Goal: Task Accomplishment & Management: Use online tool/utility

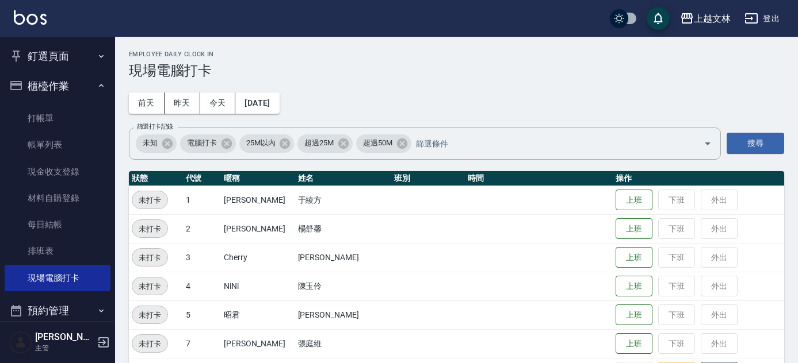
scroll to position [317, 0]
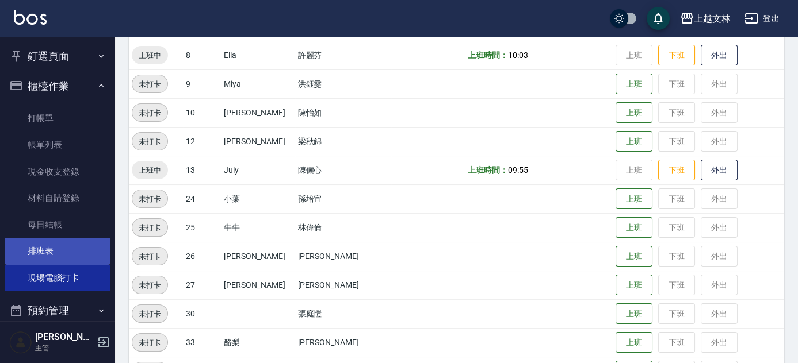
click at [51, 253] on link "排班表" at bounding box center [58, 251] width 106 height 26
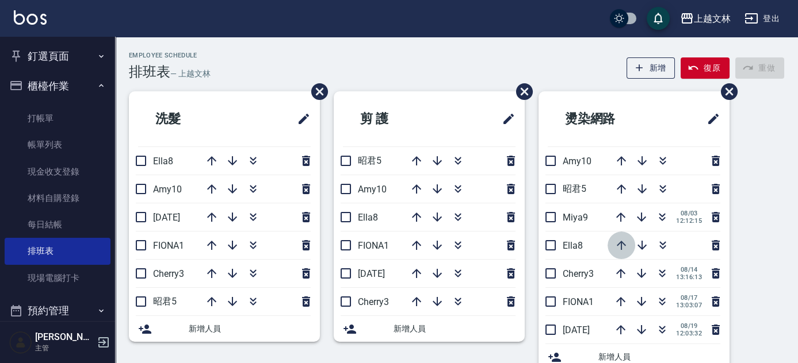
click at [621, 244] on icon "button" at bounding box center [621, 245] width 9 height 9
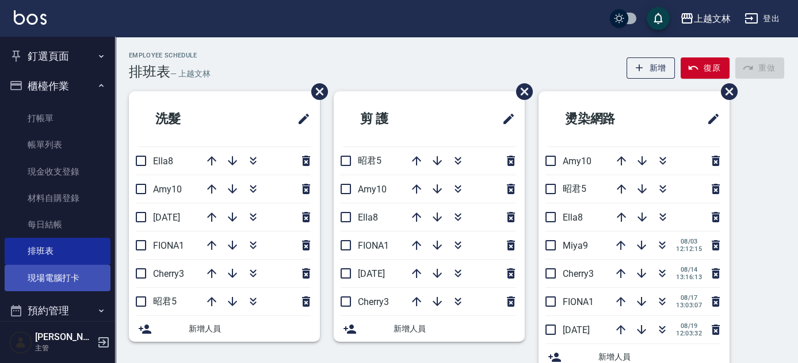
click at [39, 274] on link "現場電腦打卡" at bounding box center [58, 278] width 106 height 26
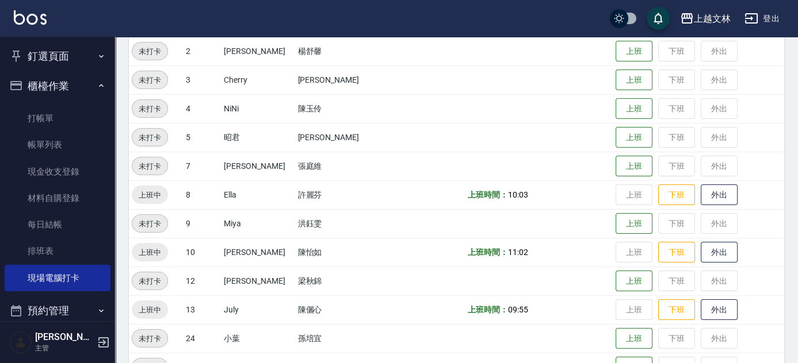
scroll to position [179, 0]
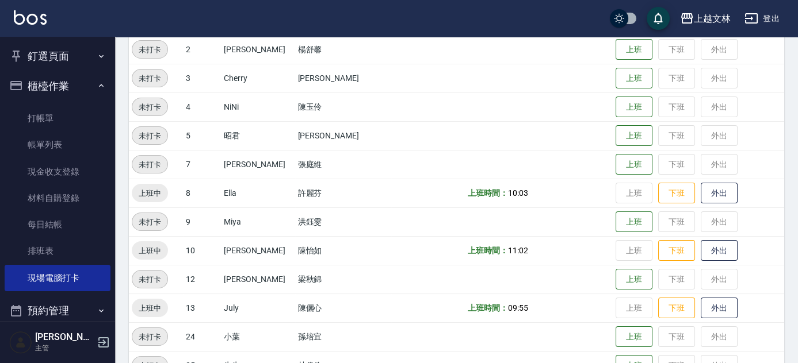
click at [618, 251] on td "上班 下班 外出" at bounding box center [697, 250] width 171 height 29
click at [637, 141] on button "上班" at bounding box center [633, 136] width 37 height 20
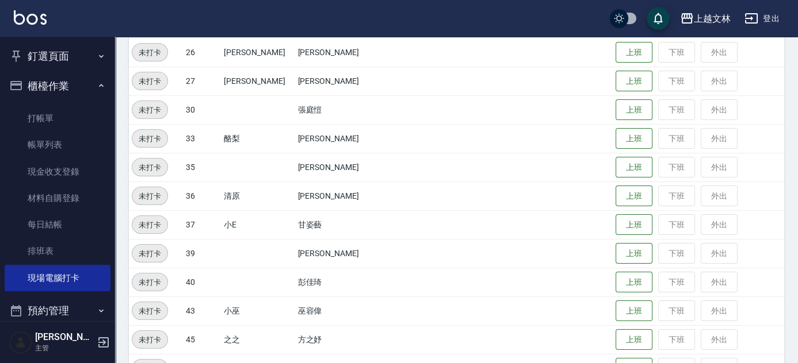
scroll to position [523, 0]
click at [623, 307] on button "上班" at bounding box center [633, 310] width 37 height 20
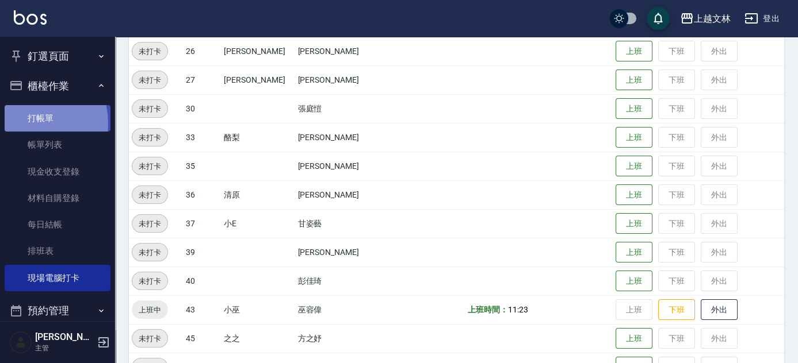
click at [23, 124] on link "打帳單" at bounding box center [58, 118] width 106 height 26
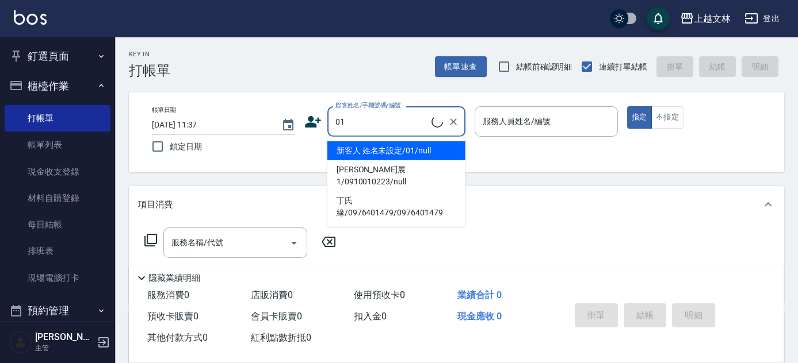
type input "01"
type input "3"
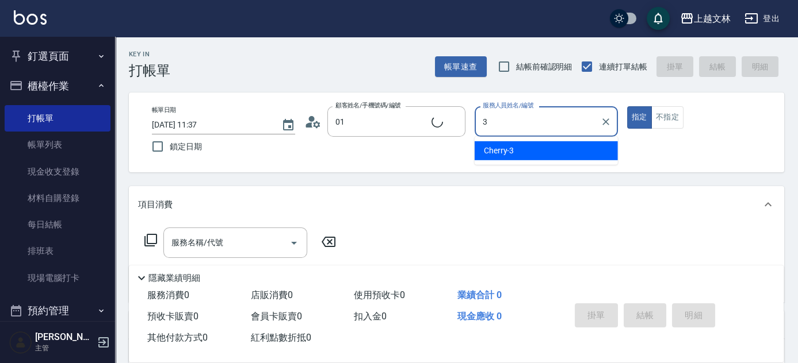
type input "新客人 姓名未設定/01/null"
drag, startPoint x: 481, startPoint y: 122, endPoint x: 473, endPoint y: 122, distance: 8.1
click at [473, 122] on div "帳單日期 [DATE] 11:37 鎖定日期 顧客姓名/手機號碼/編號 新客人 姓名未設定/01/null 顧客姓名/手機號碼/編號 服務人員姓名/編號 3 …" at bounding box center [456, 132] width 627 height 52
drag, startPoint x: 500, startPoint y: 122, endPoint x: 423, endPoint y: 122, distance: 76.5
click at [423, 122] on div "帳單日期 [DATE] 11:37 鎖定日期 顧客姓名/手機號碼/編號 新客人 姓名未設定/01/null 顧客姓名/手機號碼/編號 服務人員姓名/編號 3 …" at bounding box center [456, 132] width 627 height 52
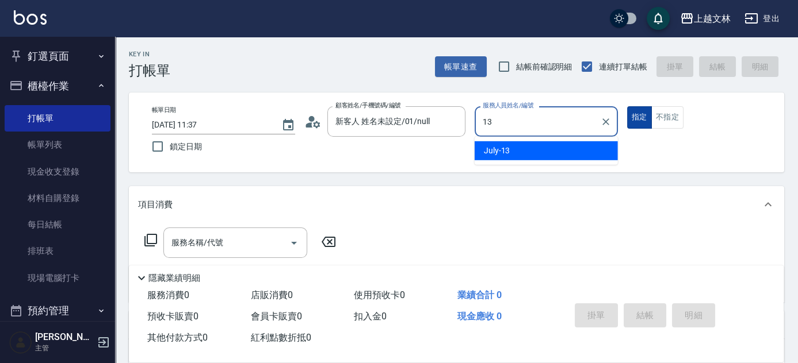
type input "July-13"
type button "true"
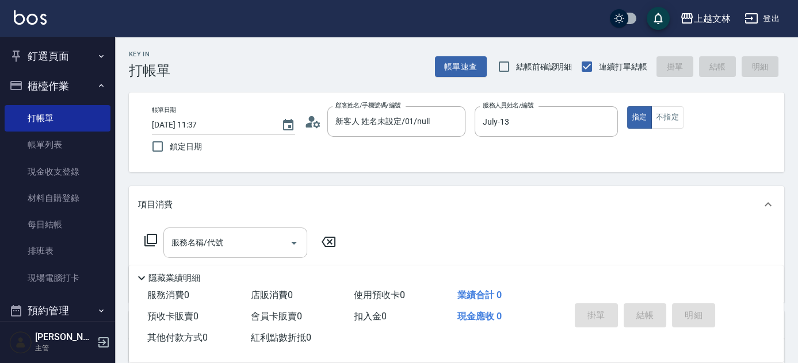
click at [233, 247] on input "服務名稱/代號" at bounding box center [227, 243] width 116 height 20
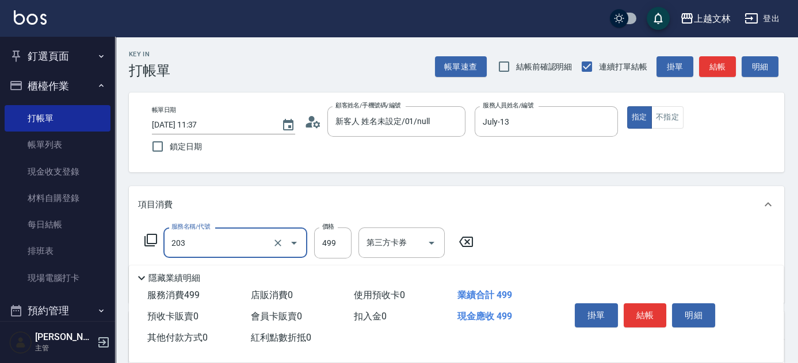
type input "B級洗+剪(203)"
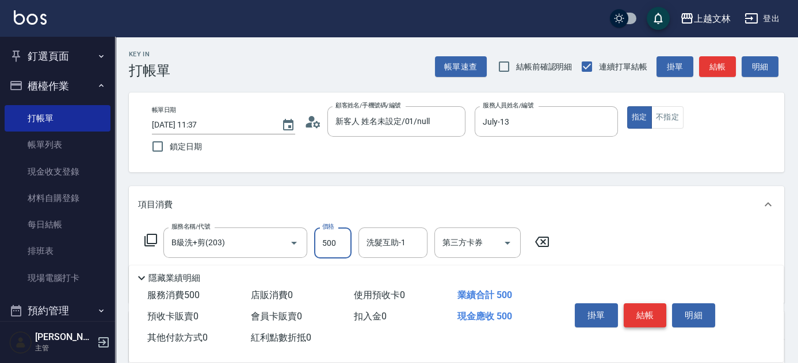
type input "500"
click at [653, 308] on button "結帳" at bounding box center [644, 316] width 43 height 24
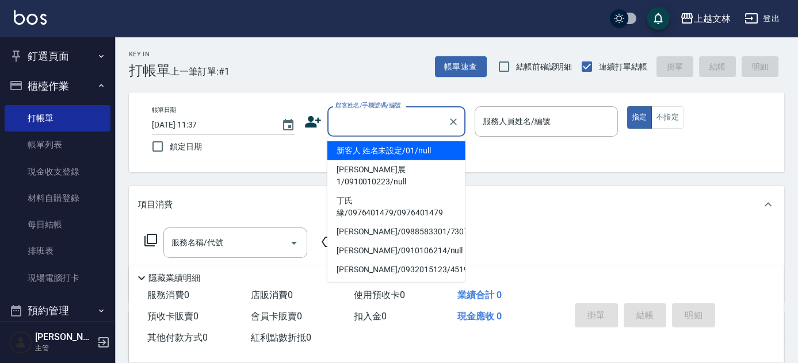
click at [378, 121] on input "顧客姓名/手機號碼/編號" at bounding box center [387, 122] width 110 height 20
click at [397, 150] on li "新客人 姓名未設定/01/null" at bounding box center [396, 150] width 138 height 19
type input "新客人 姓名未設定/01/null"
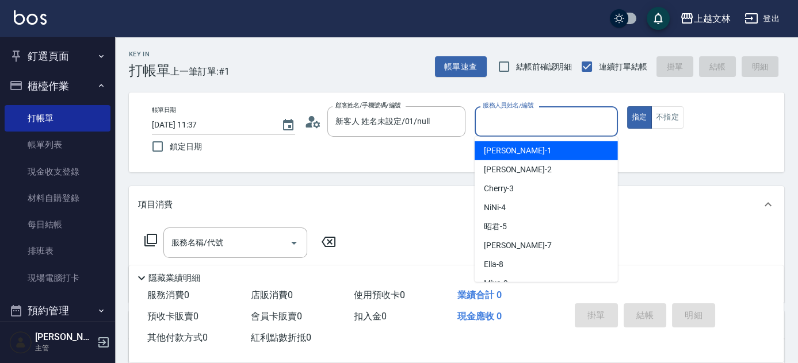
click at [522, 125] on input "服務人員姓名/編號" at bounding box center [546, 122] width 133 height 20
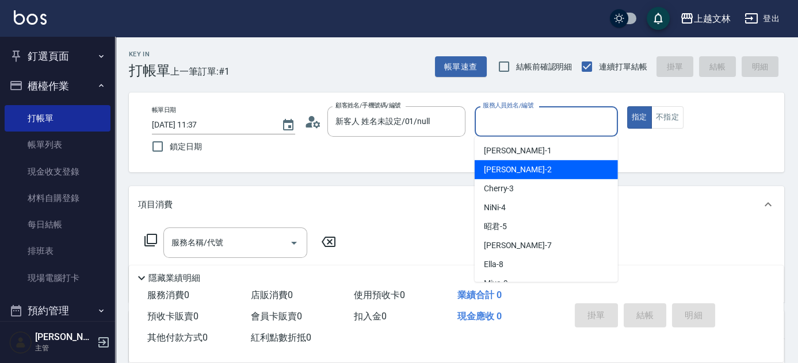
click at [526, 168] on div "[PERSON_NAME] -2" at bounding box center [545, 169] width 143 height 19
type input "[PERSON_NAME]-2"
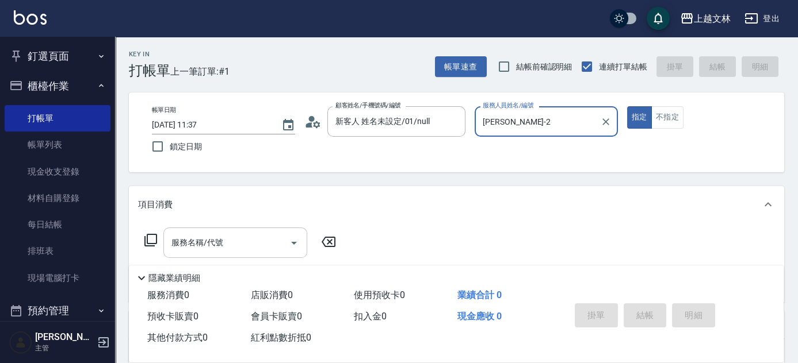
click at [206, 248] on input "服務名稱/代號" at bounding box center [227, 243] width 116 height 20
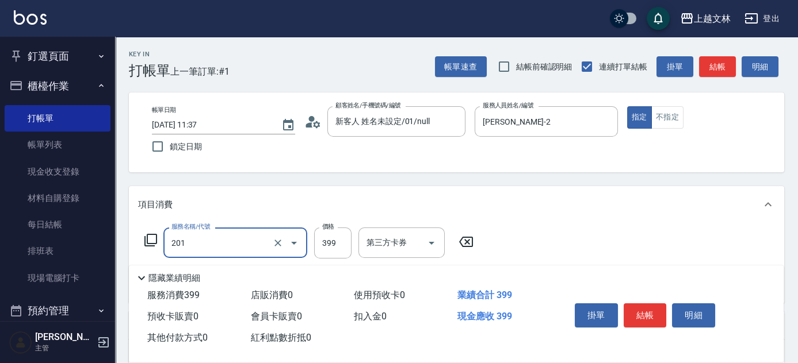
type input "B級單剪(201)"
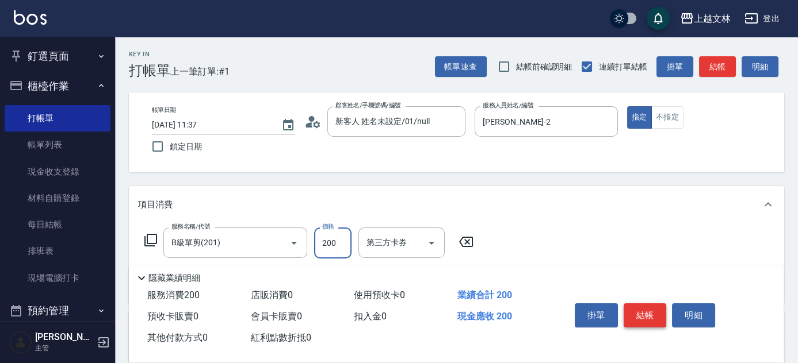
type input "200"
click at [648, 311] on button "結帳" at bounding box center [644, 316] width 43 height 24
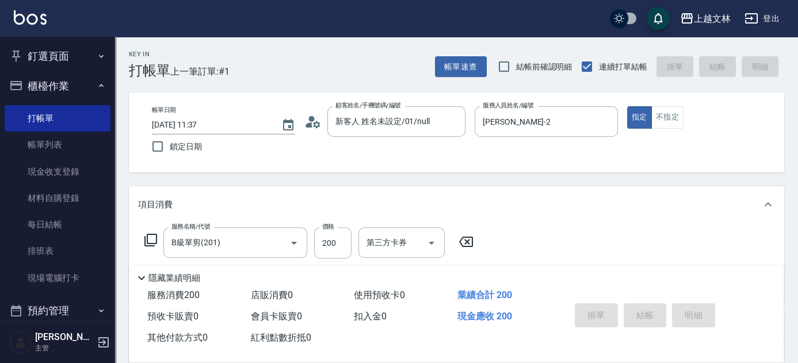
type input "[DATE] 12:06"
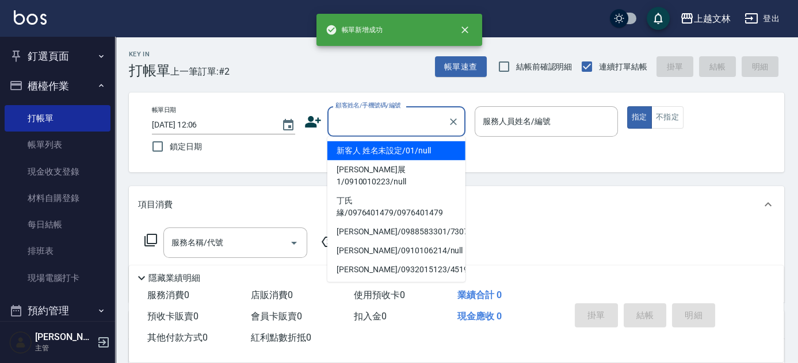
click at [414, 124] on input "顧客姓名/手機號碼/編號" at bounding box center [387, 122] width 110 height 20
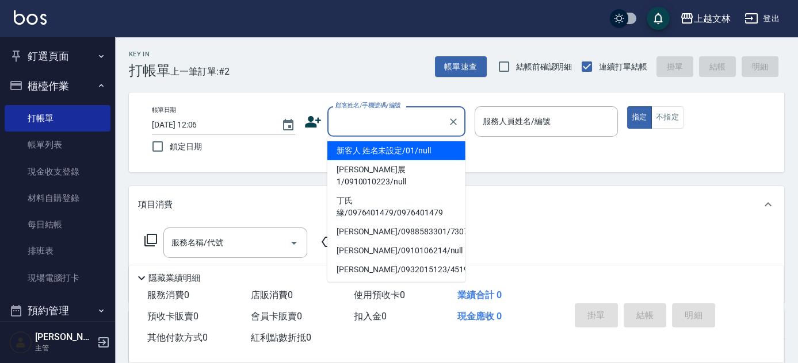
click at [425, 146] on li "新客人 姓名未設定/01/null" at bounding box center [396, 150] width 138 height 19
type input "新客人 姓名未設定/01/null"
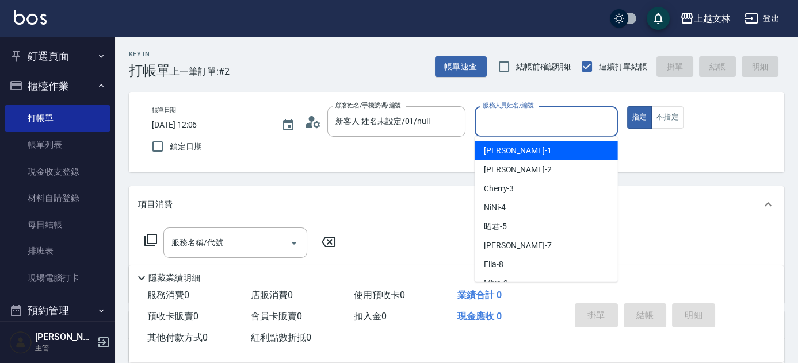
click at [509, 118] on input "服務人員姓名/編號" at bounding box center [546, 122] width 133 height 20
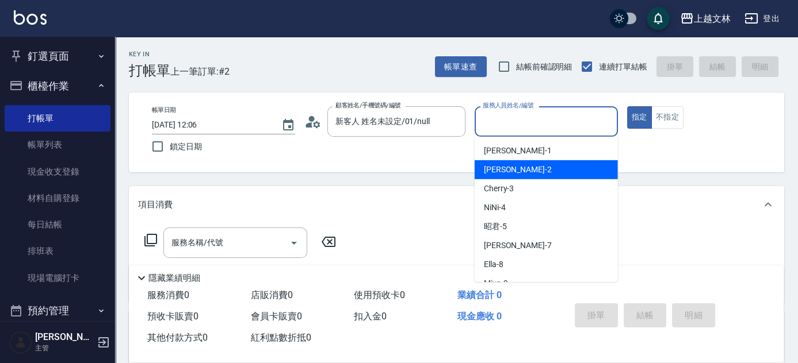
click at [525, 172] on div "[PERSON_NAME] -2" at bounding box center [545, 169] width 143 height 19
type input "[PERSON_NAME]-2"
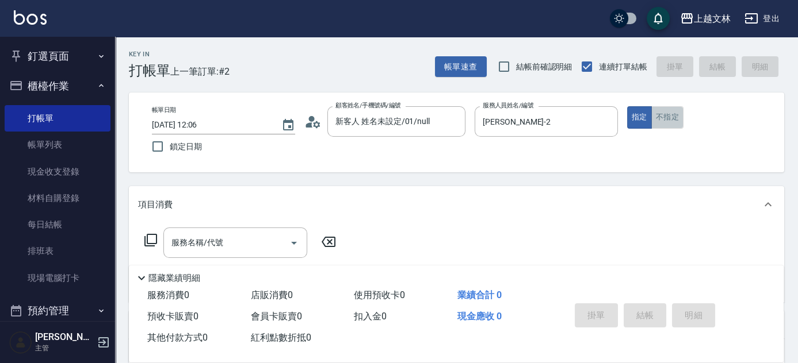
click at [668, 122] on button "不指定" at bounding box center [667, 117] width 32 height 22
click at [143, 236] on div "服務名稱/代號 服務名稱/代號" at bounding box center [240, 243] width 205 height 30
click at [147, 240] on icon at bounding box center [150, 240] width 13 height 13
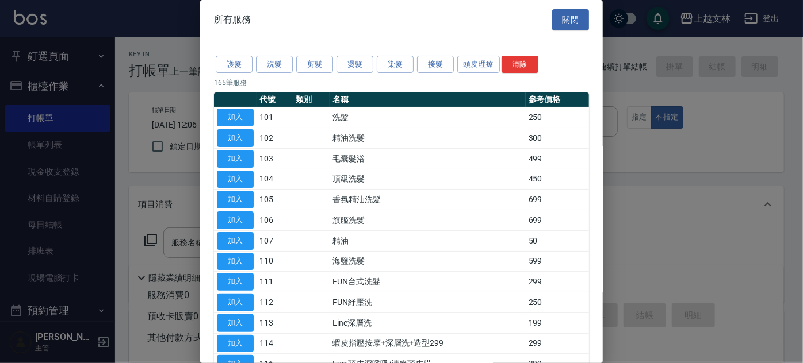
click at [149, 240] on div at bounding box center [401, 181] width 803 height 363
click at [232, 142] on button "加入" at bounding box center [235, 138] width 37 height 18
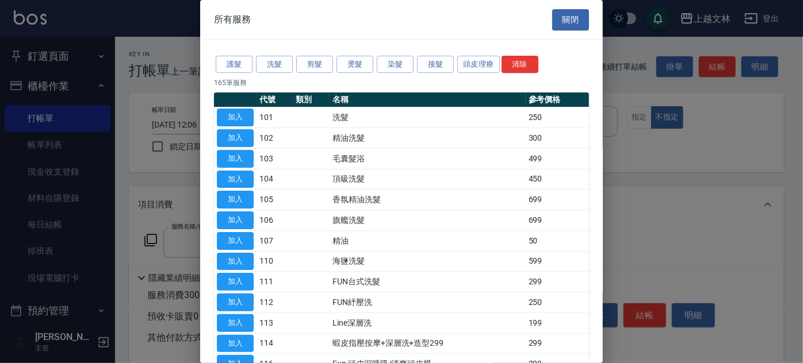
type input "精油洗髮(102)"
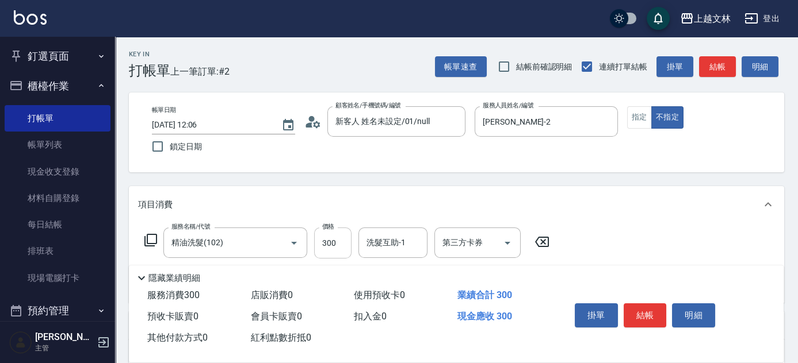
click at [320, 246] on input "300" at bounding box center [332, 243] width 37 height 31
type input "400"
click at [649, 314] on button "結帳" at bounding box center [644, 316] width 43 height 24
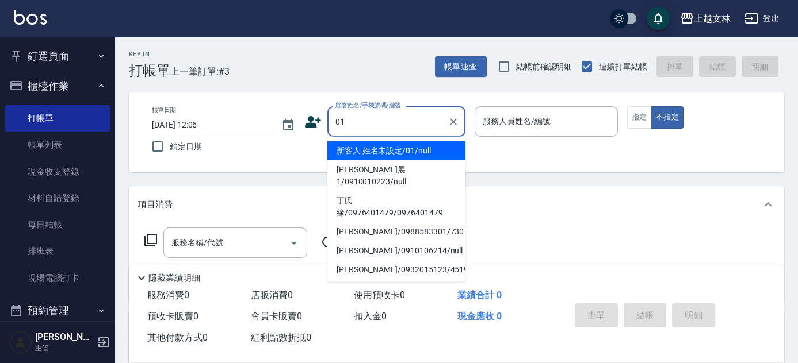
type input "新客人 姓名未設定/01/null"
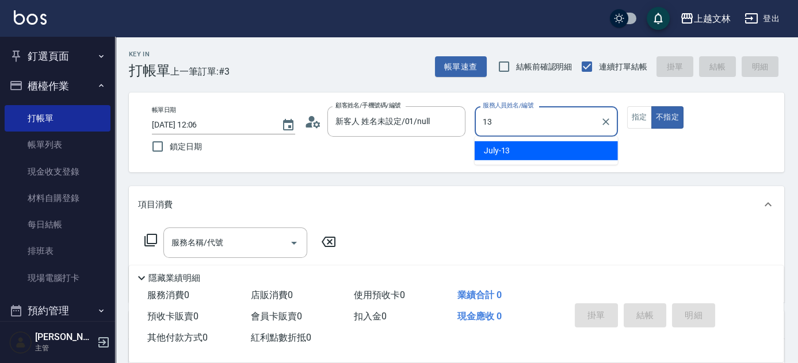
type input "July-13"
type button "false"
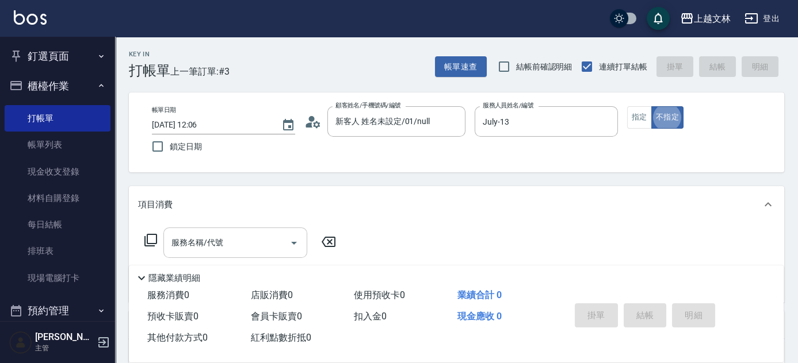
click at [205, 255] on div "服務名稱/代號" at bounding box center [235, 243] width 144 height 30
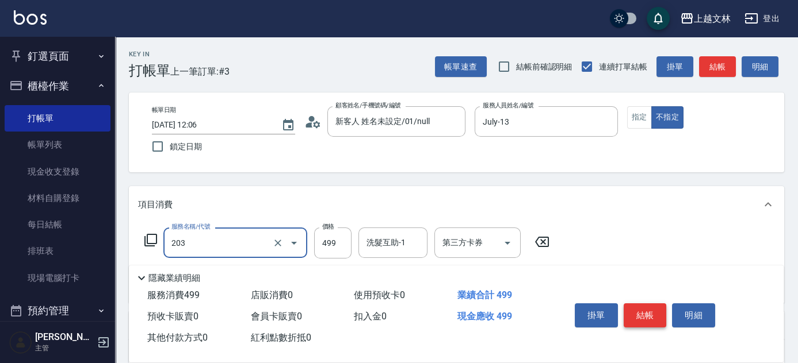
type input "B級洗+剪(203)"
click at [643, 307] on button "結帳" at bounding box center [644, 316] width 43 height 24
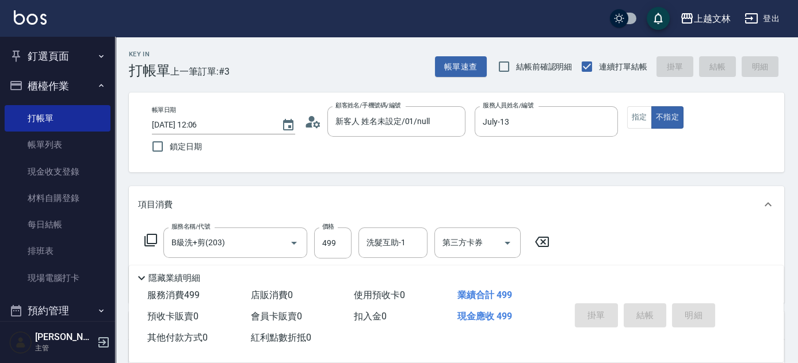
type input "[DATE] 12:12"
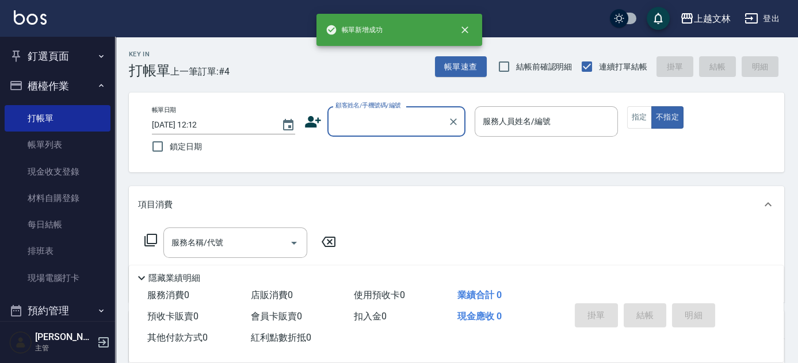
click at [35, 92] on button "櫃檯作業" at bounding box center [58, 86] width 106 height 30
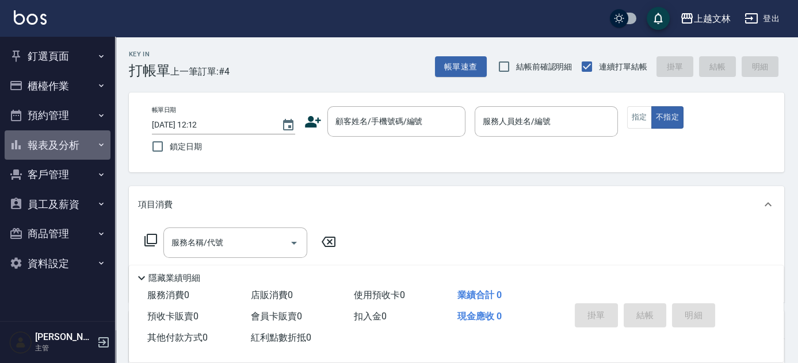
click at [106, 154] on button "報表及分析" at bounding box center [58, 146] width 106 height 30
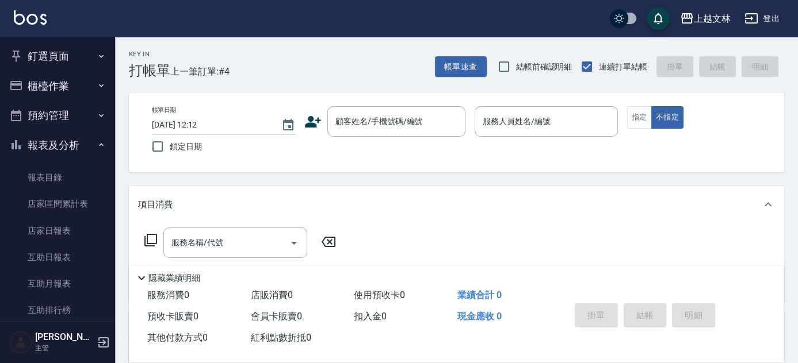
scroll to position [249, 0]
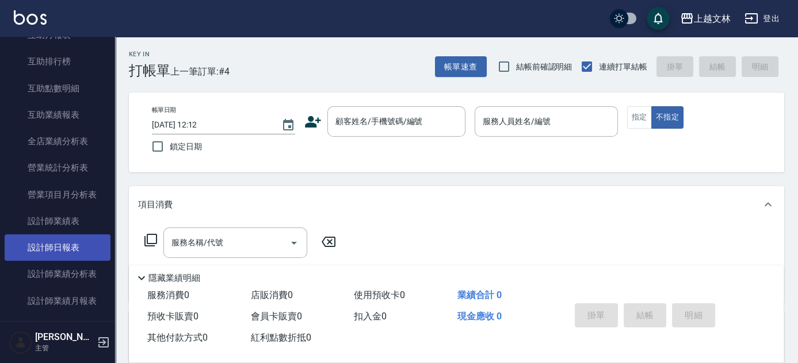
click at [86, 251] on link "設計師日報表" at bounding box center [58, 248] width 106 height 26
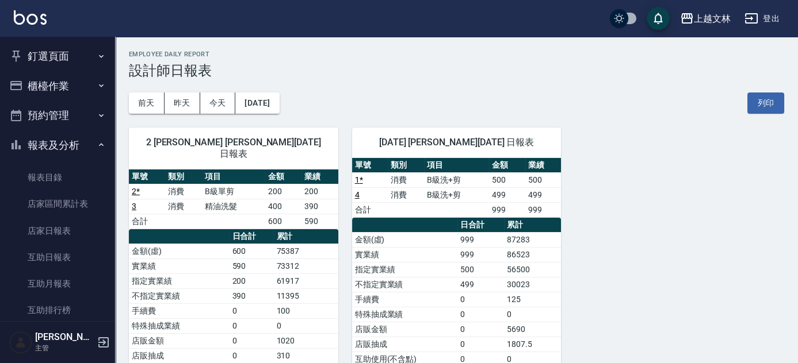
click at [80, 90] on button "櫃檯作業" at bounding box center [58, 86] width 106 height 30
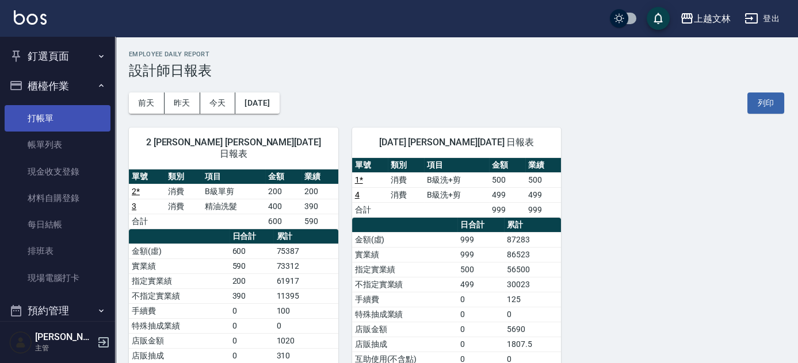
click at [79, 106] on link "打帳單" at bounding box center [58, 118] width 106 height 26
